Goal: Book appointment/travel/reservation

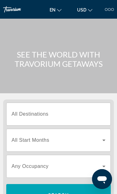
click at [90, 13] on button "USD USD ($) MXN (Mex$) CAD (Can$) GBP (£) EUR (€) AUD (A$) NZD (NZ$) CNY (CN¥)" at bounding box center [84, 9] width 21 height 9
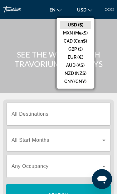
click at [109, 45] on div "Main content" at bounding box center [58, 46] width 117 height 93
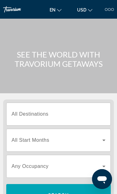
click at [110, 9] on div at bounding box center [109, 9] width 3 height 3
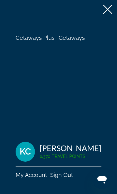
click at [37, 39] on span "Getaways Plus" at bounding box center [35, 38] width 39 height 7
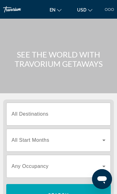
click at [104, 117] on input "Destination All Destinations" at bounding box center [59, 114] width 94 height 7
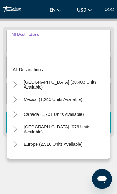
scroll to position [77, 0]
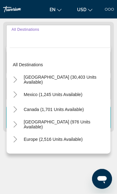
click at [18, 123] on icon "Toggle Caribbean & Atlantic Islands (976 units available)" at bounding box center [15, 125] width 6 height 6
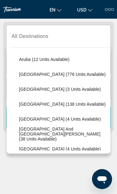
scroll to position [79, 0]
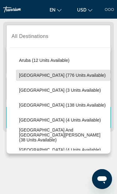
click at [68, 76] on span "[GEOGRAPHIC_DATA] (776 units available)" at bounding box center [62, 75] width 86 height 5
type input "**********"
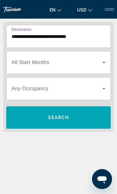
click at [102, 65] on icon "Search widget" at bounding box center [103, 62] width 7 height 7
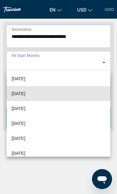
scroll to position [36, 0]
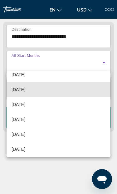
click at [63, 93] on mat-option "[DATE]" at bounding box center [59, 89] width 104 height 15
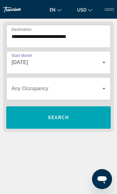
click at [102, 91] on icon "Search widget" at bounding box center [103, 88] width 7 height 7
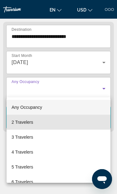
click at [61, 124] on mat-option "2 Travelers" at bounding box center [59, 122] width 104 height 15
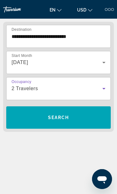
click at [103, 90] on icon "Search widget" at bounding box center [103, 88] width 7 height 7
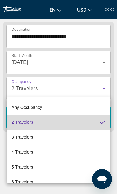
click at [80, 120] on mat-option "2 Travelers" at bounding box center [59, 122] width 104 height 15
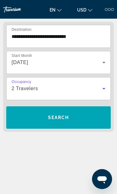
click at [96, 121] on span "Search widget" at bounding box center [58, 117] width 104 height 15
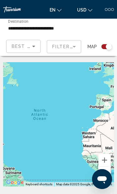
click at [68, 28] on input "**********" at bounding box center [40, 28] width 64 height 7
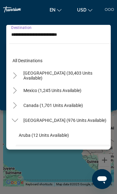
click at [17, 120] on icon "Toggle Caribbean & Atlantic Islands (976 units available)" at bounding box center [15, 120] width 6 height 3
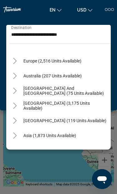
scroll to position [74, 0]
click at [16, 90] on icon "Toggle South Pacific and Oceania (75 units available)" at bounding box center [15, 91] width 6 height 6
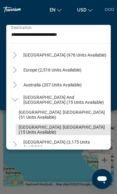
scroll to position [64, 0]
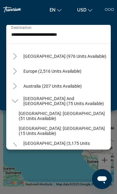
click at [16, 96] on mat-icon "Toggle South Pacific and Oceania (75 units available)" at bounding box center [14, 101] width 11 height 11
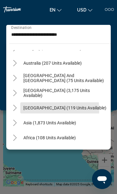
scroll to position [88, 0]
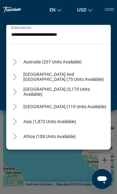
click at [18, 93] on icon "Toggle South America (3,175 units available)" at bounding box center [15, 92] width 6 height 6
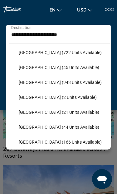
scroll to position [143, 0]
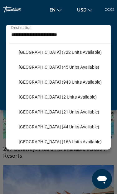
click at [33, 111] on span "[GEOGRAPHIC_DATA] (21 units available)" at bounding box center [59, 111] width 80 height 5
type input "**********"
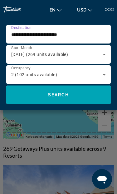
click at [28, 95] on span "Search widget" at bounding box center [58, 94] width 104 height 15
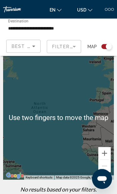
scroll to position [7, 0]
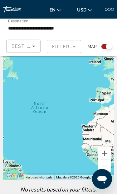
click at [58, 25] on input "**********" at bounding box center [40, 28] width 64 height 7
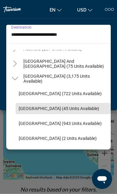
scroll to position [94, 0]
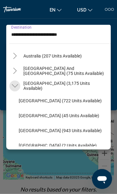
click at [16, 83] on icon "Toggle South America (3,175 units available)" at bounding box center [15, 86] width 6 height 6
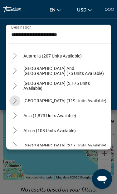
click at [19, 103] on mat-icon "Toggle Central America (119 units available)" at bounding box center [14, 100] width 11 height 11
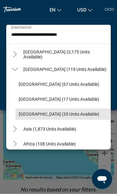
scroll to position [128, 0]
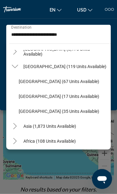
click at [29, 81] on span "[GEOGRAPHIC_DATA] (67 units available)" at bounding box center [59, 81] width 80 height 5
type input "**********"
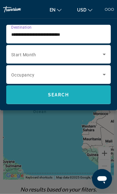
click at [30, 97] on span "Search widget" at bounding box center [58, 94] width 104 height 15
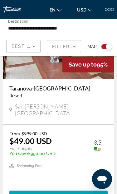
scroll to position [464, 0]
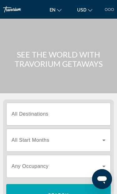
click at [113, 9] on div at bounding box center [112, 9] width 3 height 3
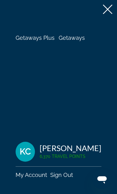
click at [79, 37] on span "Getaways" at bounding box center [71, 38] width 26 height 7
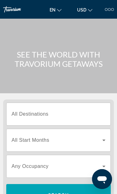
click at [25, 114] on span "All Destinations" at bounding box center [30, 113] width 37 height 5
click at [25, 114] on input "Destination All Destinations" at bounding box center [59, 114] width 94 height 7
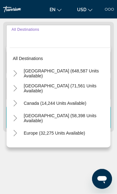
scroll to position [78, 0]
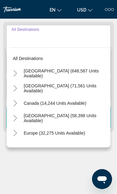
click at [19, 72] on mat-icon "Toggle United States (648,587 units available)" at bounding box center [15, 73] width 11 height 11
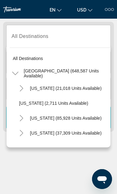
click at [19, 88] on icon "Toggle Arizona (21,018 units available)" at bounding box center [21, 88] width 6 height 6
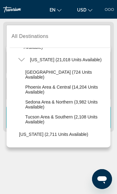
scroll to position [29, 0]
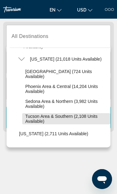
click at [32, 118] on span "Tucson Area & Southern (2,108 units available)" at bounding box center [66, 119] width 82 height 10
type input "**********"
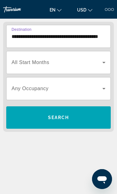
click at [107, 58] on div "Start Month All Start Months" at bounding box center [59, 62] width 104 height 17
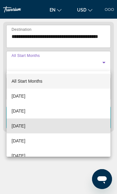
click at [25, 128] on span "[DATE]" at bounding box center [19, 125] width 14 height 7
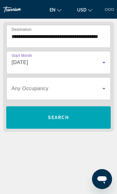
click at [104, 87] on icon "Search widget" at bounding box center [103, 88] width 7 height 7
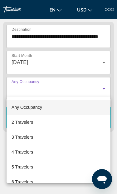
click at [23, 122] on span "2 Travelers" at bounding box center [22, 121] width 21 height 7
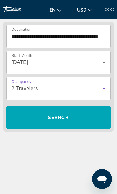
click at [31, 119] on span "Search widget" at bounding box center [58, 117] width 104 height 15
